Goal: Navigation & Orientation: Find specific page/section

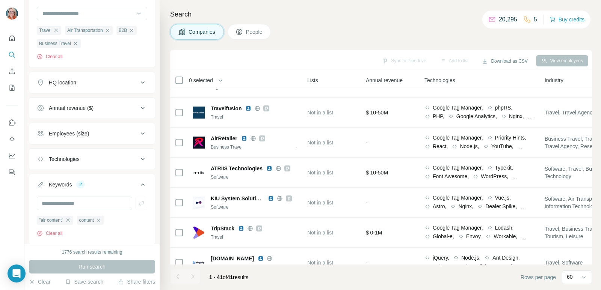
scroll to position [6, 0]
click at [84, 280] on button "Save search" at bounding box center [84, 282] width 38 height 8
click at [85, 271] on div "View my saved searches" at bounding box center [105, 268] width 79 height 15
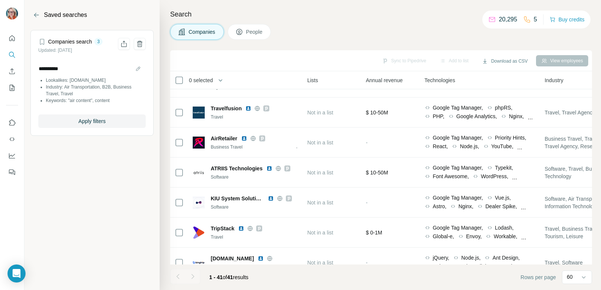
click at [103, 90] on li "Industry: Air Transportation, B2B, Business Travel, Travel" at bounding box center [96, 91] width 100 height 14
click at [15, 278] on div "Open Intercom Messenger" at bounding box center [17, 274] width 20 height 20
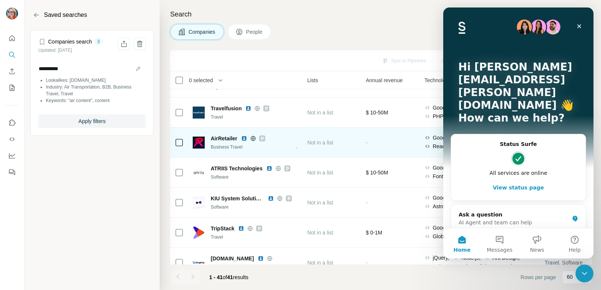
scroll to position [0, 0]
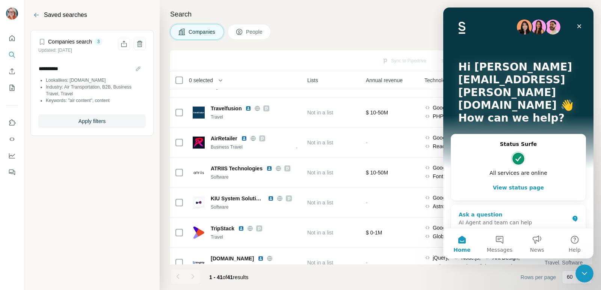
click at [509, 219] on div "AI Agent and team can help" at bounding box center [513, 223] width 110 height 8
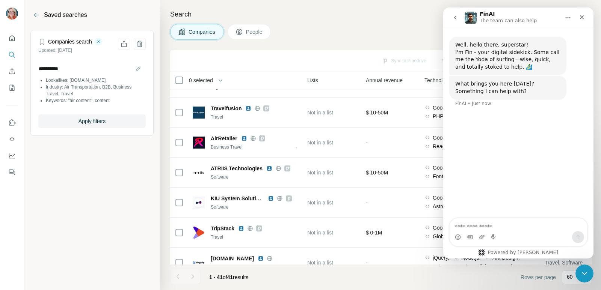
click at [496, 227] on textarea "Ask a question…" at bounding box center [517, 224] width 137 height 13
type textarea "*"
type textarea "**********"
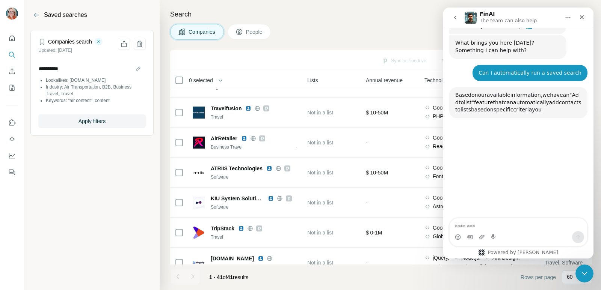
scroll to position [80, 0]
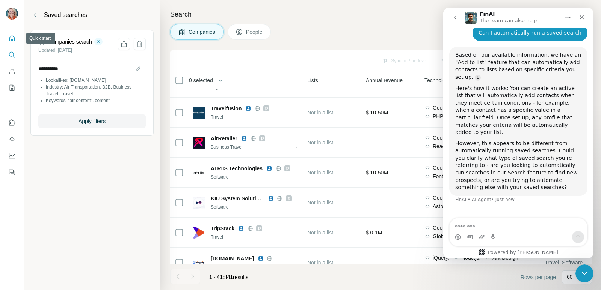
click at [12, 38] on icon "Quick start" at bounding box center [12, 39] width 8 height 8
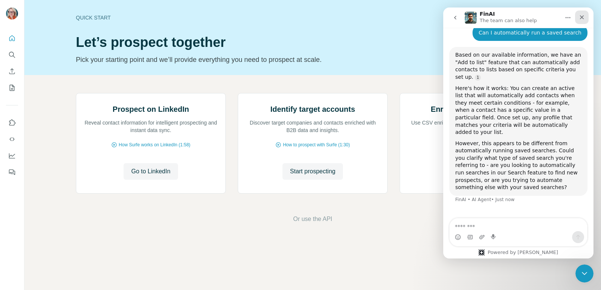
click at [584, 20] on icon "Close" at bounding box center [582, 17] width 6 height 6
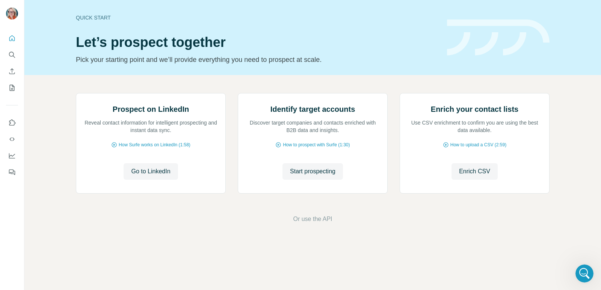
scroll to position [64, 0]
click at [14, 92] on button "My lists" at bounding box center [12, 88] width 12 height 14
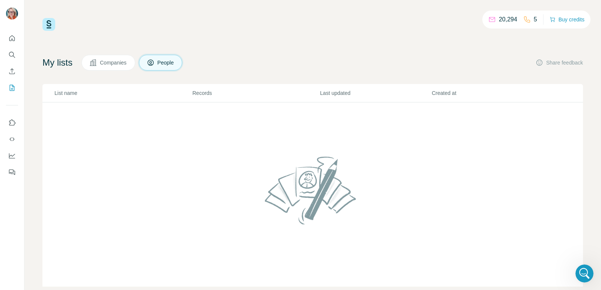
click at [113, 60] on span "Companies" at bounding box center [113, 63] width 27 height 8
click at [80, 95] on p "List name" at bounding box center [122, 93] width 137 height 8
click at [567, 167] on td at bounding box center [312, 194] width 540 height 185
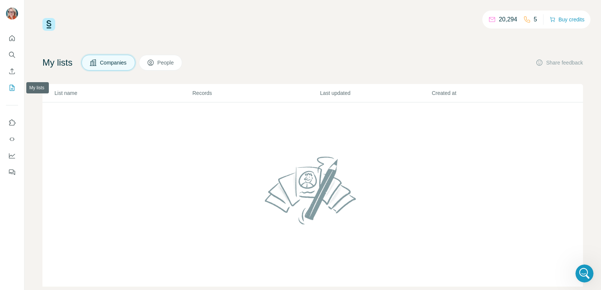
click at [10, 86] on icon "My lists" at bounding box center [12, 88] width 5 height 6
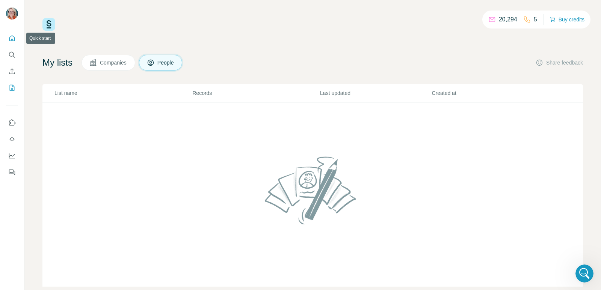
click at [12, 39] on icon "Quick start" at bounding box center [12, 38] width 6 height 6
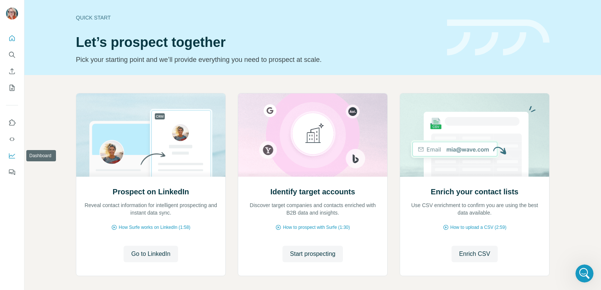
click at [13, 160] on button "Dashboard" at bounding box center [12, 156] width 12 height 14
click at [14, 53] on icon "Search" at bounding box center [11, 54] width 5 height 5
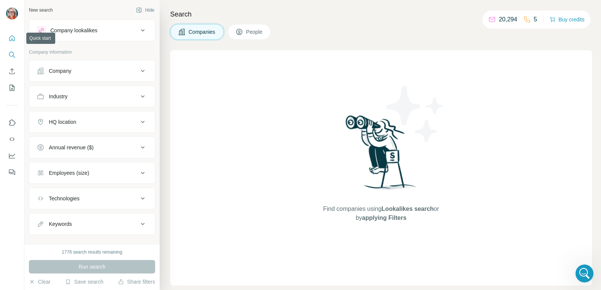
click at [13, 44] on button "Quick start" at bounding box center [12, 39] width 12 height 14
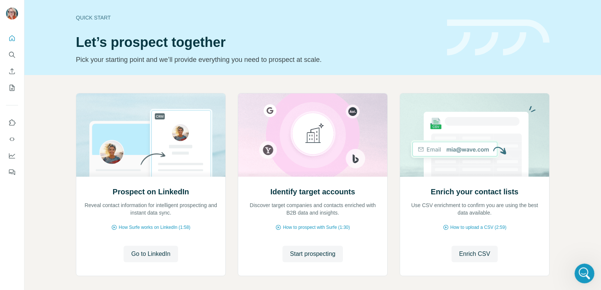
click at [579, 268] on div "Open Intercom Messenger" at bounding box center [583, 272] width 25 height 25
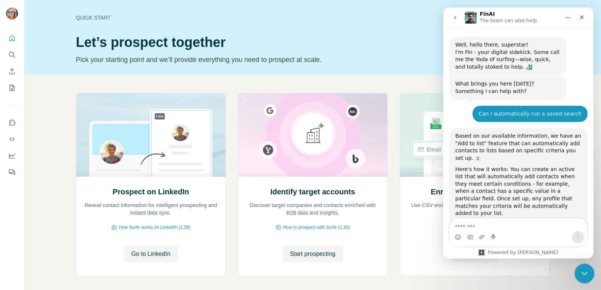
scroll to position [64, 0]
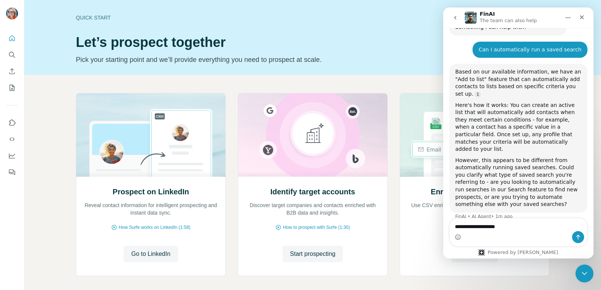
type textarea "**********"
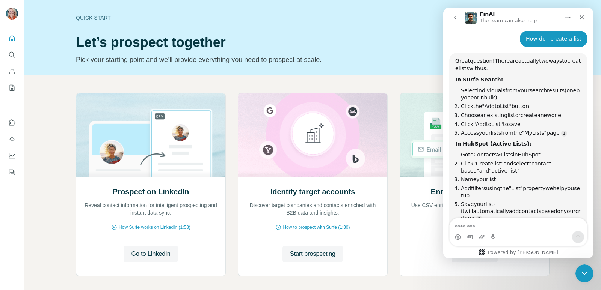
scroll to position [262, 0]
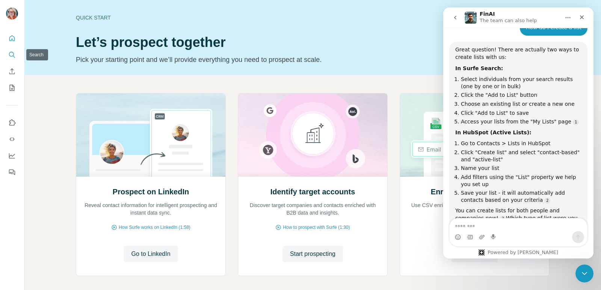
click at [12, 54] on icon "Search" at bounding box center [12, 55] width 8 height 8
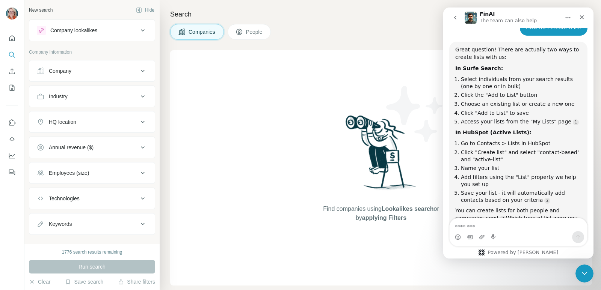
click at [138, 32] on icon at bounding box center [142, 30] width 9 height 9
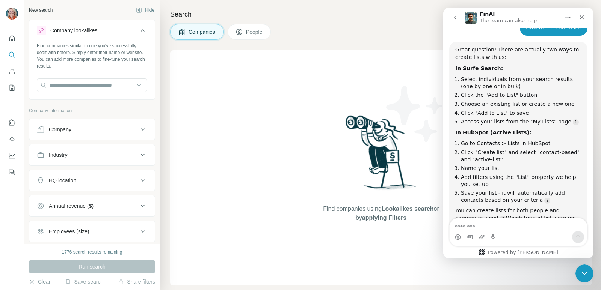
click at [138, 32] on icon at bounding box center [142, 30] width 9 height 9
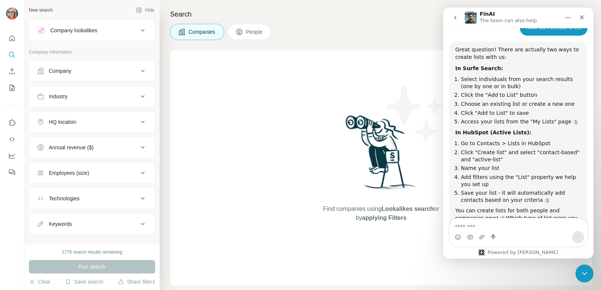
click at [138, 32] on icon at bounding box center [142, 30] width 9 height 9
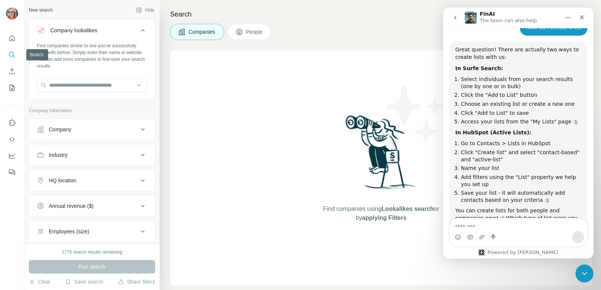
click at [11, 54] on icon "Search" at bounding box center [12, 55] width 8 height 8
click at [15, 39] on icon "Quick start" at bounding box center [12, 38] width 6 height 6
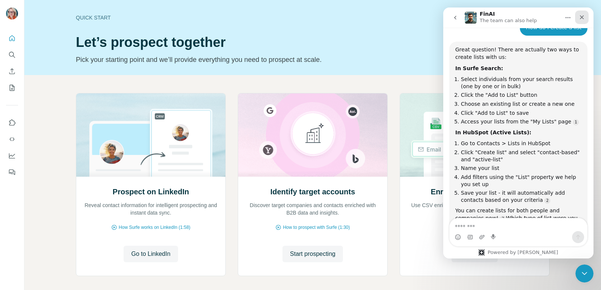
click at [582, 16] on icon "Close" at bounding box center [582, 17] width 4 height 4
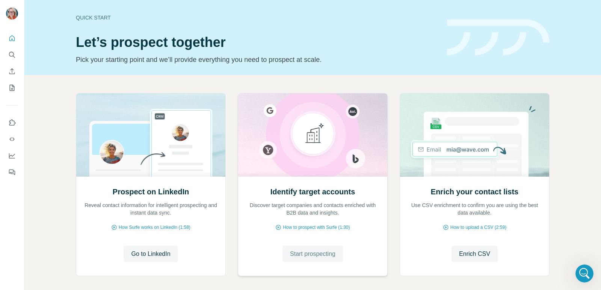
click at [296, 256] on span "Start prospecting" at bounding box center [312, 254] width 45 height 9
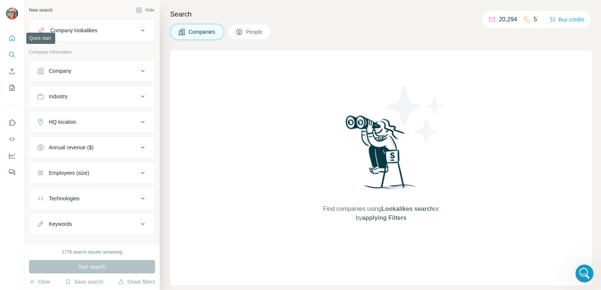
click at [12, 36] on icon "Quick start" at bounding box center [12, 38] width 6 height 6
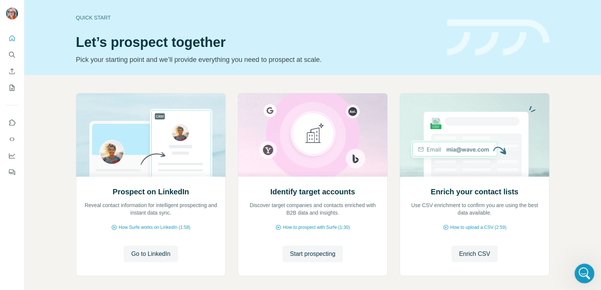
click at [582, 270] on icon "Open Intercom Messenger" at bounding box center [583, 273] width 12 height 12
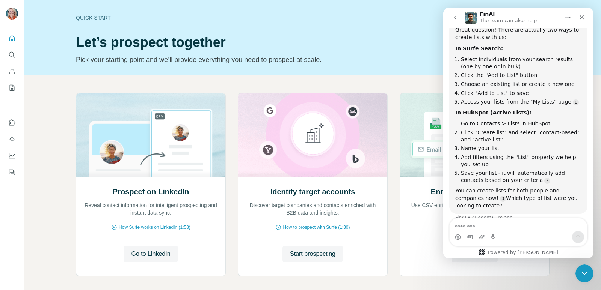
scroll to position [285, 0]
click at [491, 225] on textarea "**********" at bounding box center [517, 224] width 137 height 13
type textarea "**********"
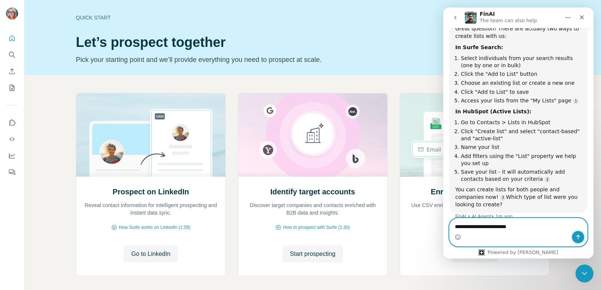
click at [582, 238] on button "Send a message…" at bounding box center [578, 237] width 12 height 12
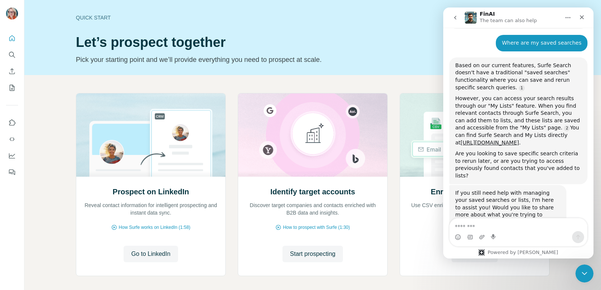
scroll to position [483, 0]
